Goal: Check status: Check status

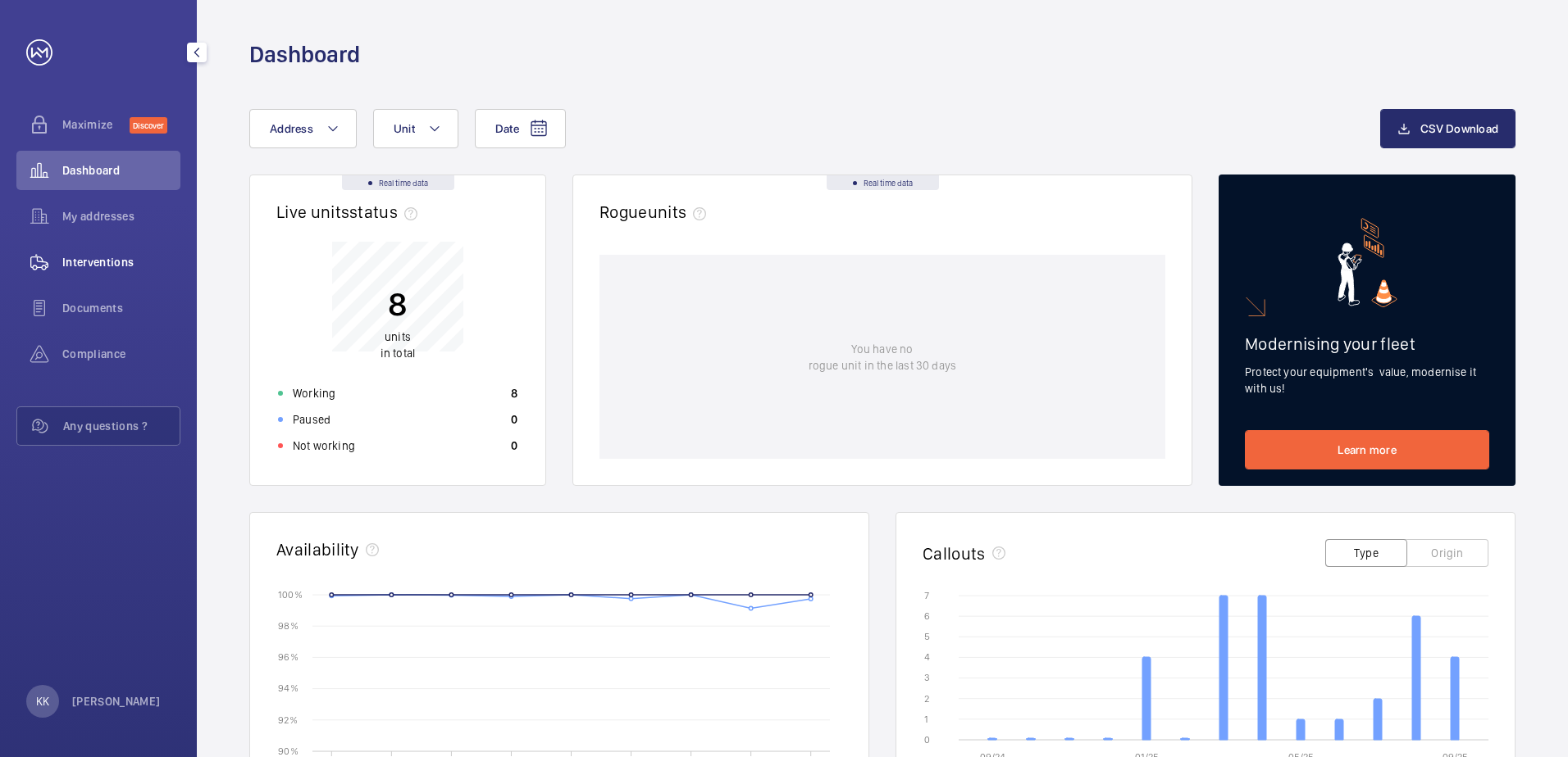
click at [113, 256] on span "Interventions" at bounding box center [121, 262] width 118 height 16
